Goal: Task Accomplishment & Management: Use online tool/utility

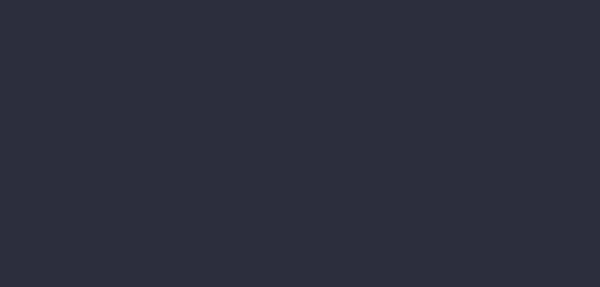
type input "[DATE] - [DATE]"
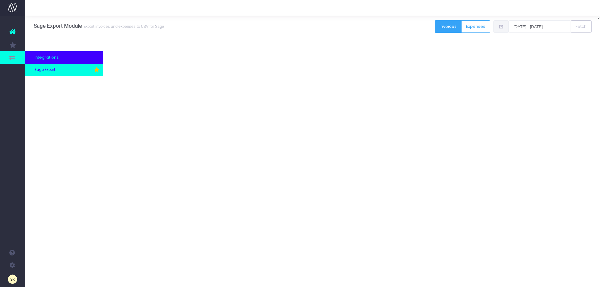
click at [46, 70] on span "Sage Export" at bounding box center [44, 70] width 21 height 6
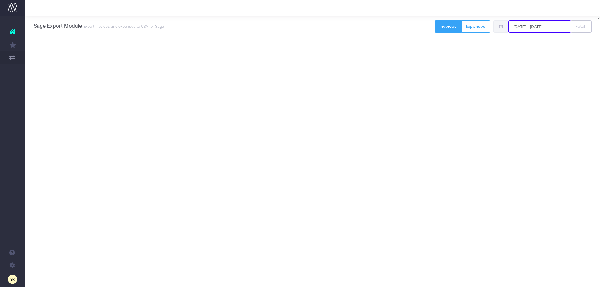
click at [539, 26] on input "[DATE] - [DATE]" at bounding box center [540, 26] width 63 height 13
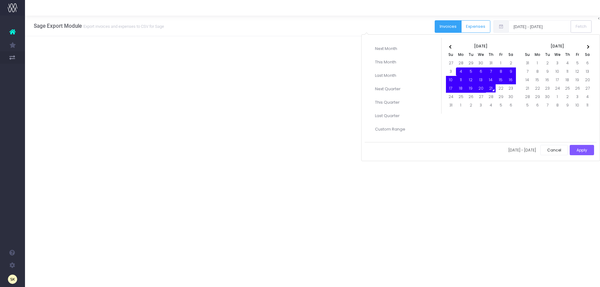
drag, startPoint x: 462, startPoint y: 71, endPoint x: 489, endPoint y: 89, distance: 33.1
click at [584, 150] on button "Apply" at bounding box center [582, 150] width 24 height 10
type input "[DATE] - [DATE]"
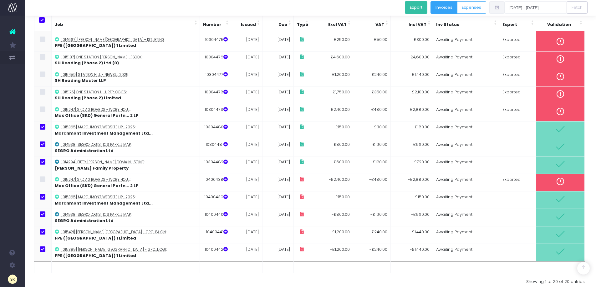
scroll to position [158, 0]
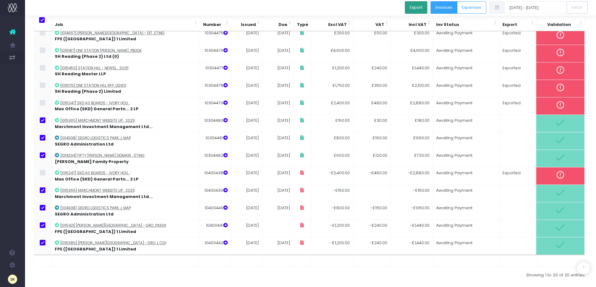
click at [418, 8] on button "Export" at bounding box center [416, 7] width 23 height 13
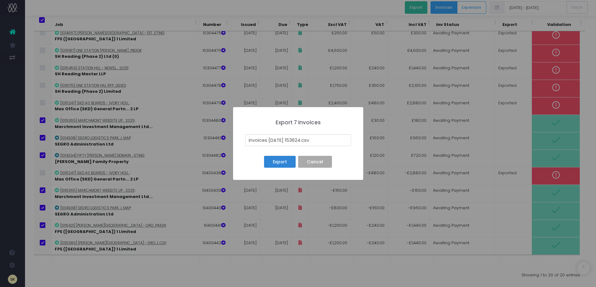
drag, startPoint x: 304, startPoint y: 137, endPoint x: 243, endPoint y: 138, distance: 61.3
click at [243, 138] on div "× Export 7 invoices invoices [DATE] 153624.csv Export No Cancel" at bounding box center [298, 143] width 130 height 73
type input "[DATE] - [DATE] BATCH SI SC.csv"
click at [279, 163] on button "Export" at bounding box center [279, 162] width 31 height 12
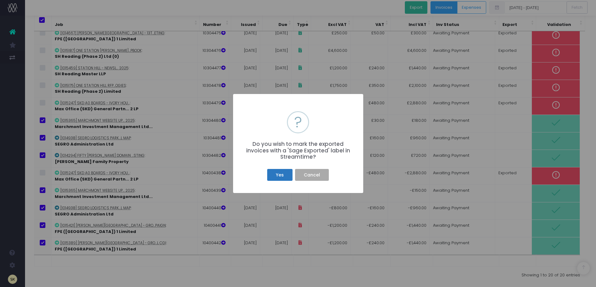
click at [272, 175] on button "Yes" at bounding box center [279, 175] width 25 height 12
